Goal: Transaction & Acquisition: Purchase product/service

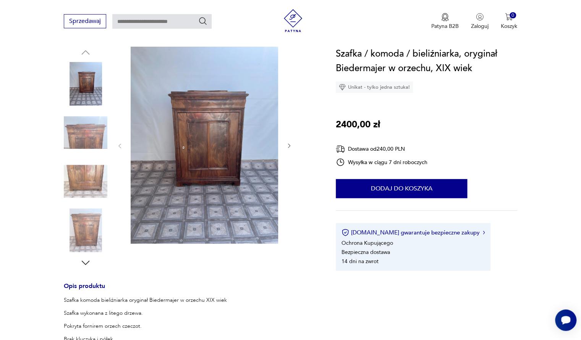
scroll to position [76, 0]
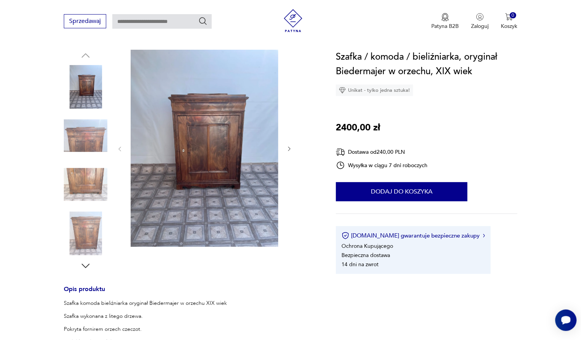
click at [231, 136] on img at bounding box center [205, 148] width 148 height 197
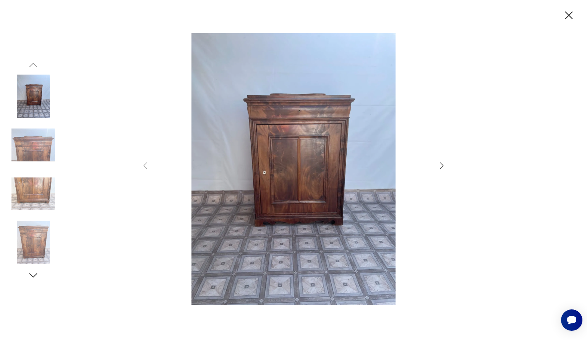
click at [443, 165] on icon "button" at bounding box center [441, 165] width 3 height 6
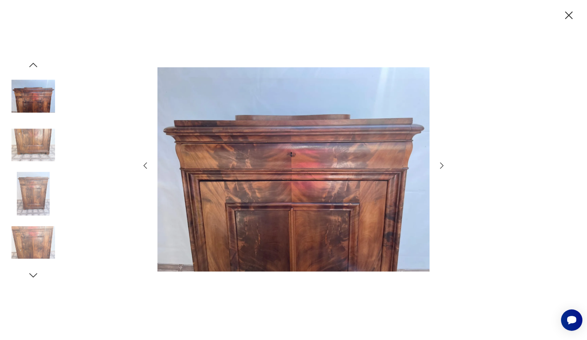
click at [443, 165] on icon "button" at bounding box center [441, 165] width 3 height 6
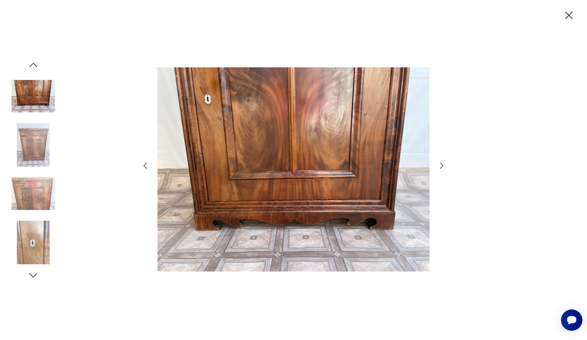
click at [443, 165] on icon "button" at bounding box center [441, 165] width 3 height 6
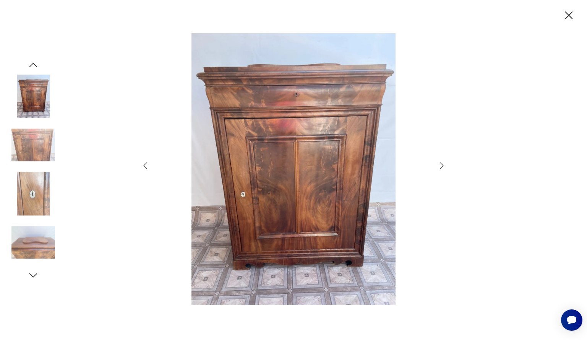
click at [443, 165] on icon "button" at bounding box center [441, 165] width 9 height 9
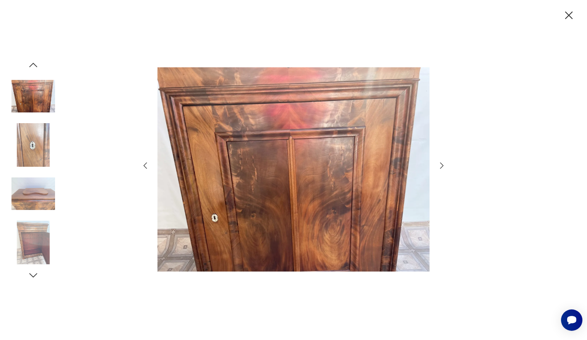
drag, startPoint x: 443, startPoint y: 165, endPoint x: 487, endPoint y: 118, distance: 64.1
click at [444, 165] on icon "button" at bounding box center [441, 165] width 9 height 9
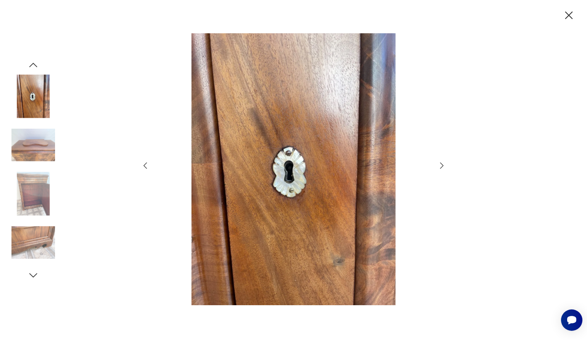
click at [567, 12] on icon "button" at bounding box center [568, 15] width 13 height 13
